Goal: Transaction & Acquisition: Purchase product/service

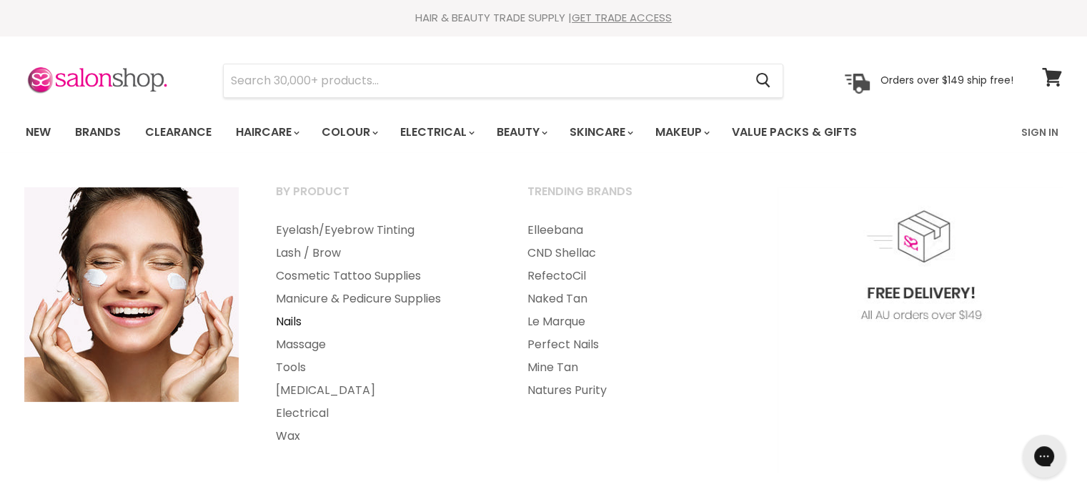
click at [287, 320] on link "Nails" at bounding box center [382, 321] width 249 height 23
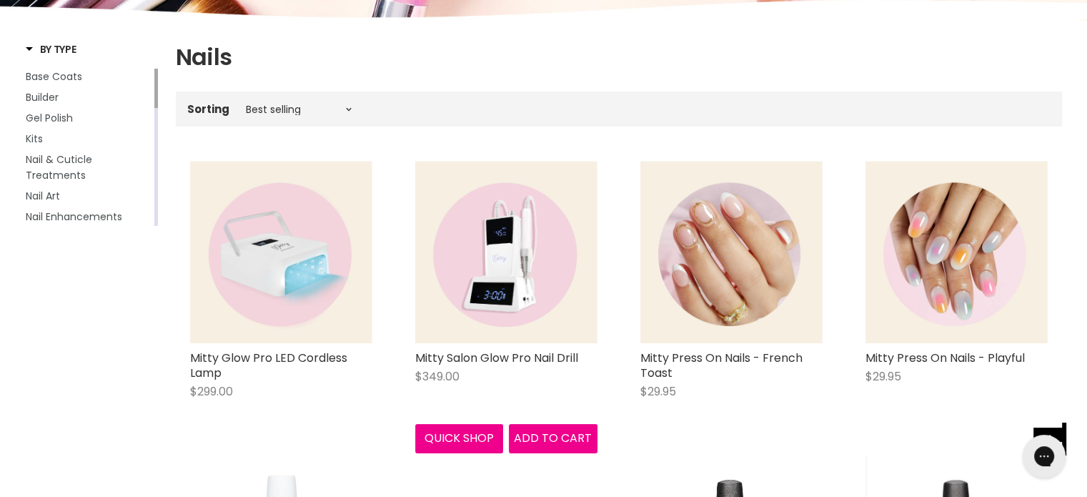
scroll to position [214, 0]
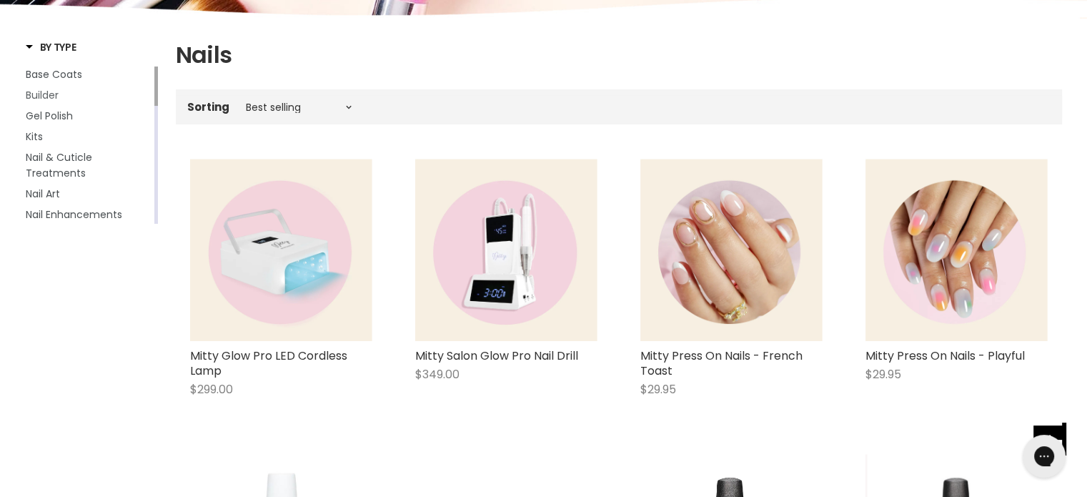
click at [47, 95] on span "Builder" at bounding box center [42, 95] width 33 height 14
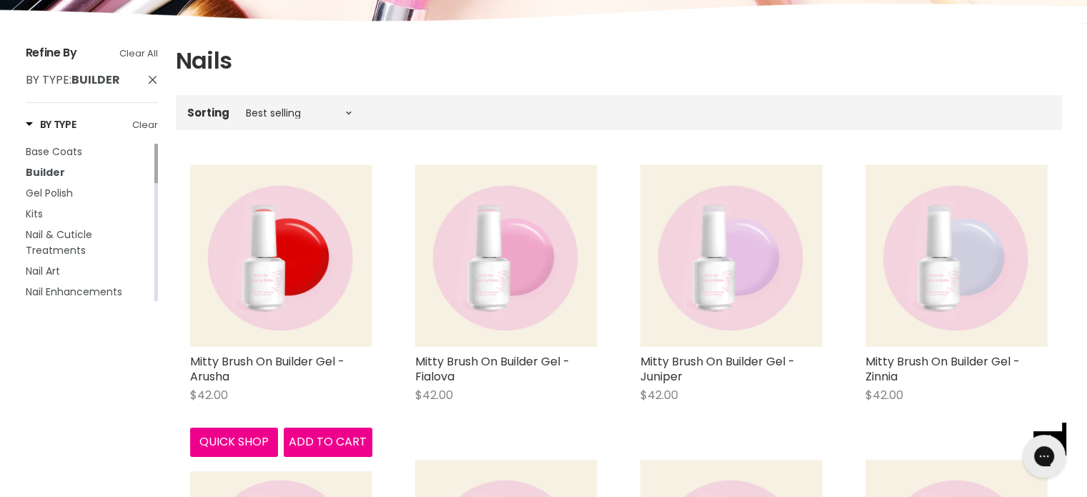
scroll to position [143, 0]
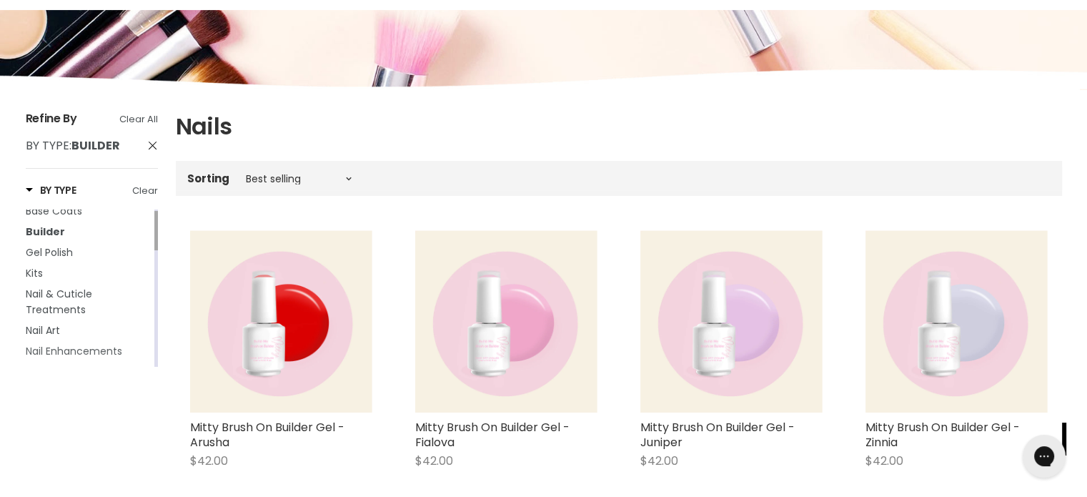
click at [52, 358] on span "Nail Enhancements" at bounding box center [74, 351] width 97 height 14
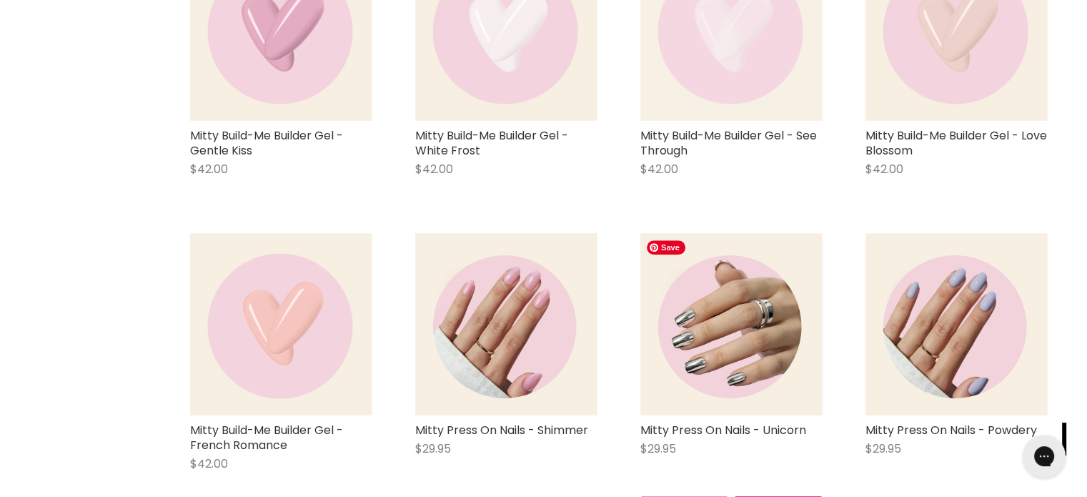
scroll to position [1358, 0]
